Goal: Task Accomplishment & Management: Manage account settings

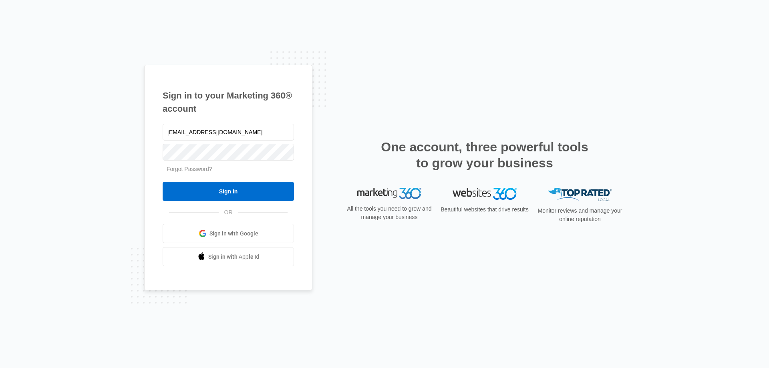
type input "[EMAIL_ADDRESS][DOMAIN_NAME]"
click at [163, 182] on input "Sign In" at bounding box center [228, 191] width 131 height 19
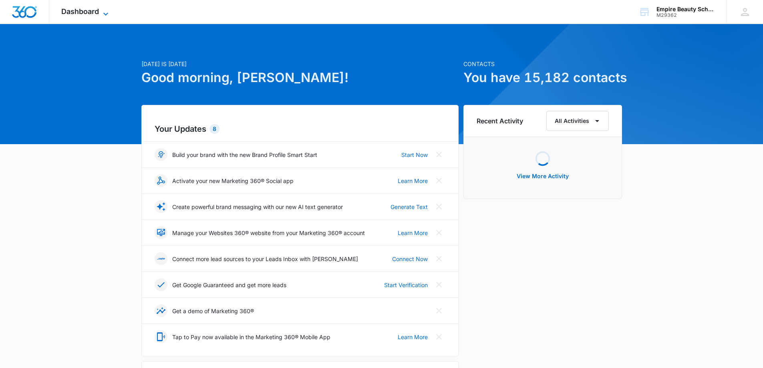
click at [103, 9] on icon at bounding box center [106, 14] width 10 height 10
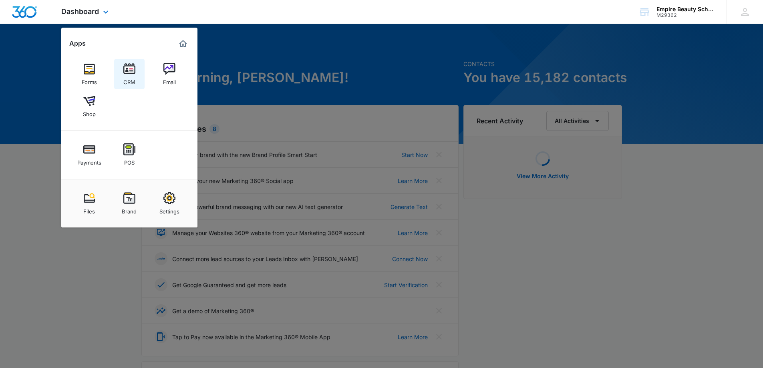
click at [139, 69] on link "CRM" at bounding box center [129, 74] width 30 height 30
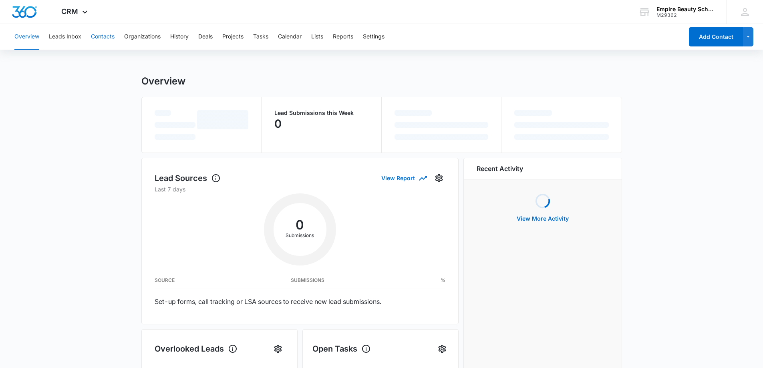
click at [104, 36] on button "Contacts" at bounding box center [103, 37] width 24 height 26
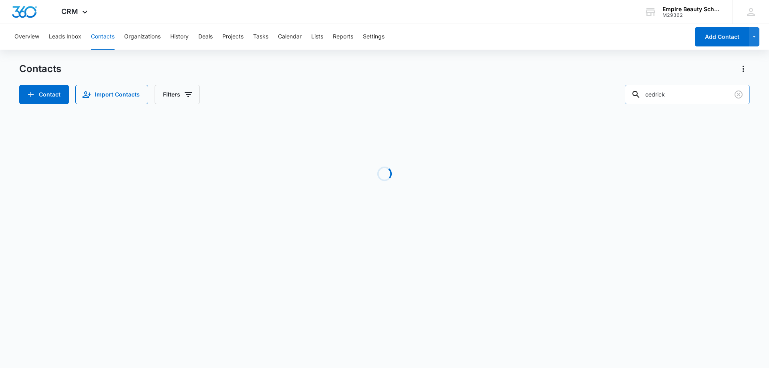
click at [680, 93] on input "oedrick" at bounding box center [687, 94] width 125 height 19
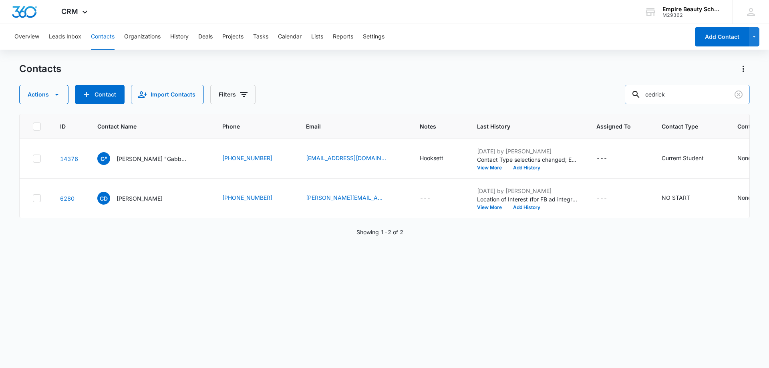
click at [680, 93] on input "oedrick" at bounding box center [687, 94] width 125 height 19
type input "semex"
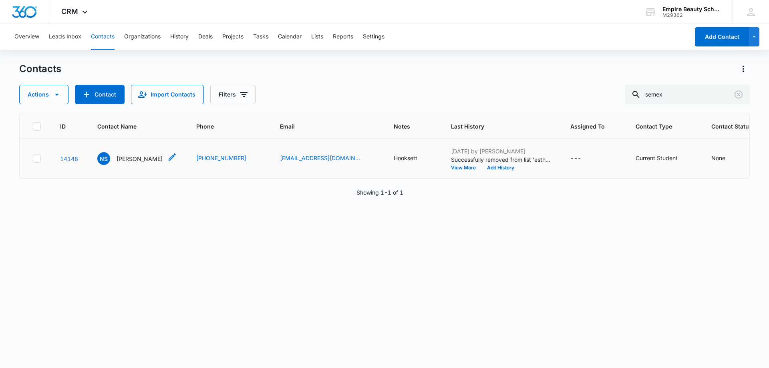
click at [136, 159] on p "Natalie Semexant" at bounding box center [140, 159] width 46 height 8
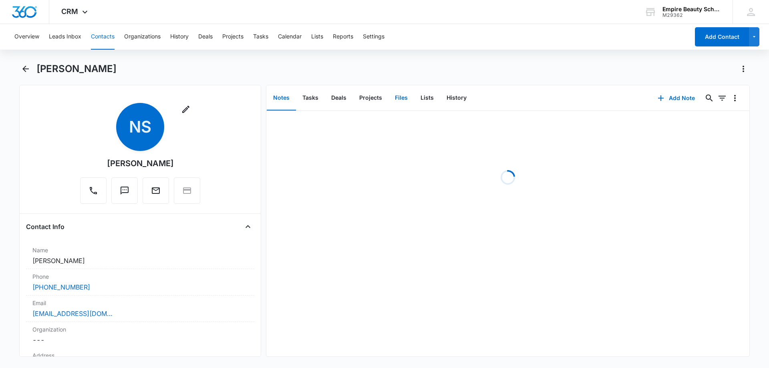
click at [405, 89] on button "Files" at bounding box center [401, 98] width 26 height 25
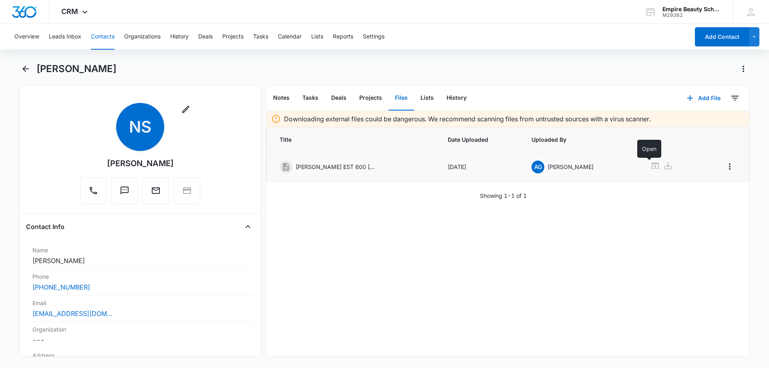
click at [652, 166] on icon at bounding box center [655, 166] width 7 height 6
